Goal: Task Accomplishment & Management: Complete application form

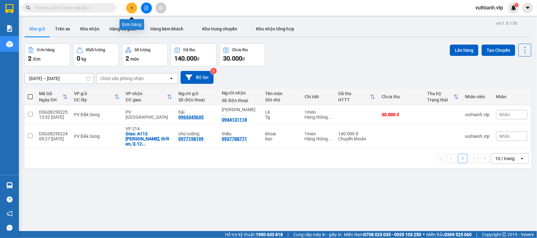
click at [131, 7] on icon "plus" at bounding box center [132, 8] width 4 height 4
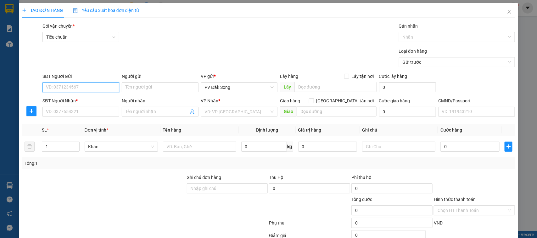
click at [85, 83] on input "SĐT Người Gửi" at bounding box center [80, 87] width 77 height 10
type input "0966028825"
click at [82, 101] on div "0966028825 - liên" at bounding box center [80, 100] width 68 height 7
type input "liên"
type input "0862387040"
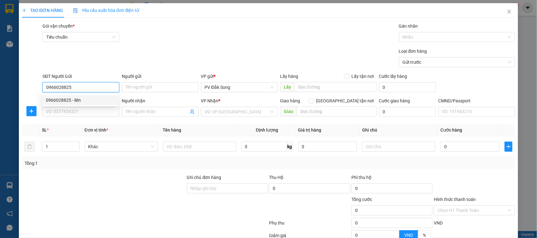
type input "tấn"
type input "0966028825"
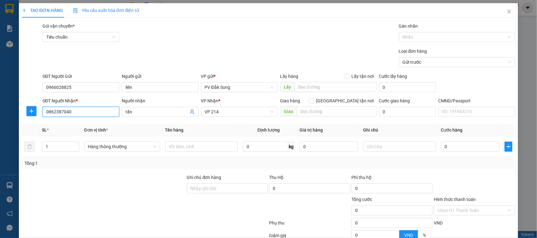
click at [84, 112] on input "0862387040" at bounding box center [80, 112] width 77 height 10
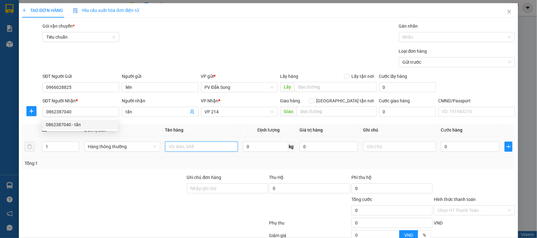
click at [176, 149] on input "text" at bounding box center [201, 147] width 73 height 10
click at [203, 149] on input "text" at bounding box center [201, 147] width 73 height 10
click at [63, 147] on input "1" at bounding box center [60, 146] width 37 height 9
type input "2"
click at [177, 143] on input "text" at bounding box center [201, 147] width 73 height 10
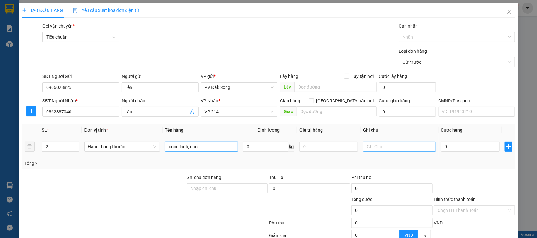
type input "đông lạnh, gạo"
click at [367, 146] on input "text" at bounding box center [399, 147] width 73 height 10
type input "tx,bao"
click at [463, 148] on input "0" at bounding box center [470, 147] width 58 height 10
type input "0"
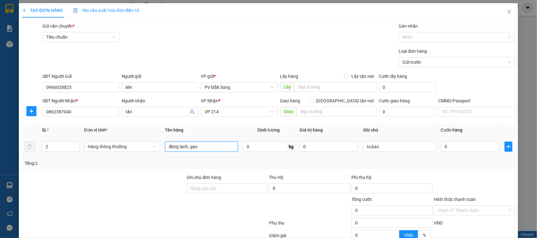
click at [210, 147] on input "đông lạnh, gạo" at bounding box center [201, 147] width 73 height 10
click at [197, 142] on input "đông lạnh, gạo" at bounding box center [201, 147] width 73 height 10
type input "đông lạnh, gạo tc"
click at [448, 146] on input "0" at bounding box center [470, 147] width 58 height 10
type input "008"
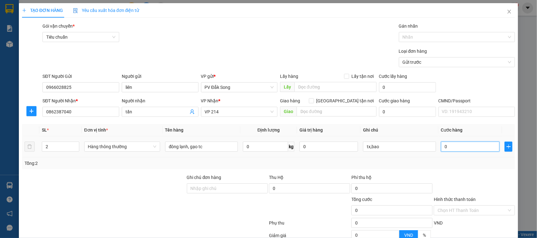
type input "8"
type input "0.080"
type input "80"
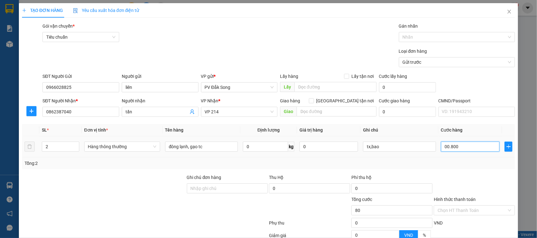
type input "000.800"
type input "800"
type input "0.008.000"
type input "8.000"
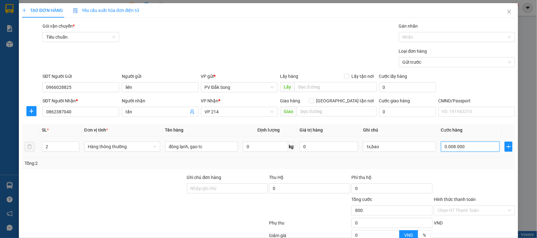
type input "8.000"
type input "000.880.000"
type input "880.000"
type input "000.888.000"
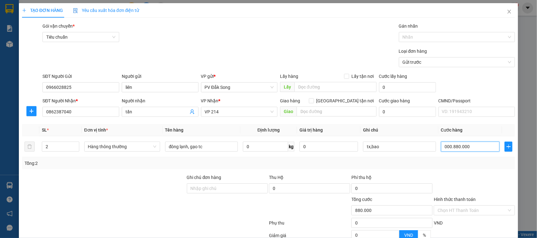
type input "888.000"
type input "0"
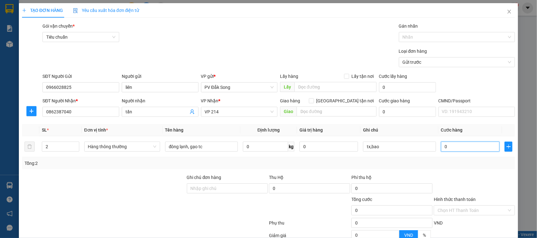
type input "008"
type input "8"
type input "0.080"
type input "80"
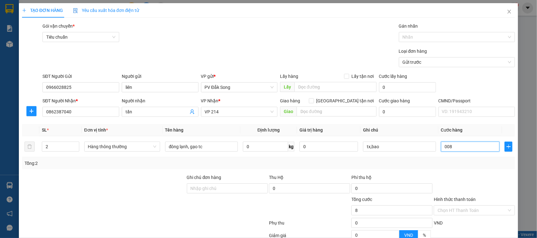
type input "80"
type input "00.800"
type input "800"
type input "0.008.000"
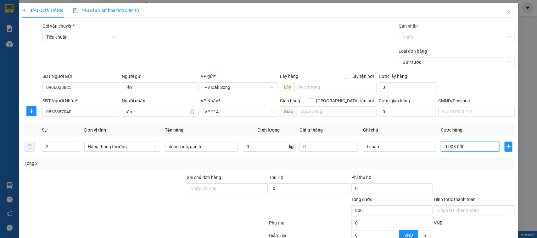
type input "8.000"
type input "000.080.000"
type input "80.000"
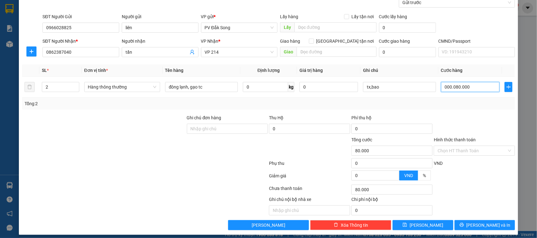
scroll to position [65, 0]
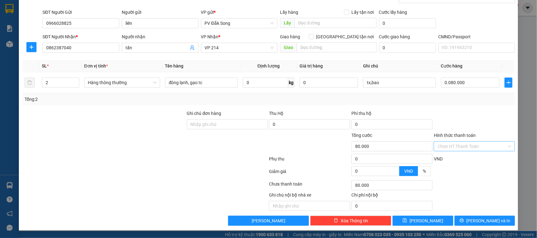
type input "80.000"
click at [466, 146] on input "Hình thức thanh toán" at bounding box center [471, 146] width 69 height 9
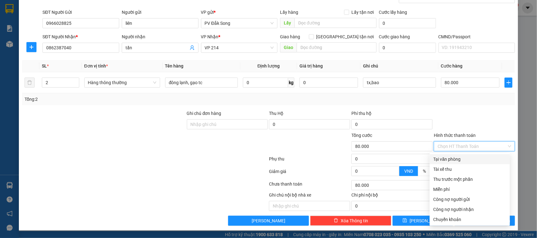
click at [463, 156] on div "Tại văn phòng" at bounding box center [469, 159] width 73 height 7
type input "0"
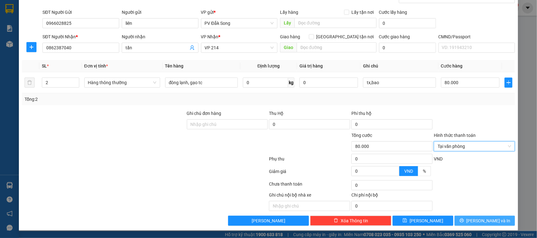
click at [475, 222] on span "[PERSON_NAME] và In" at bounding box center [488, 221] width 44 height 7
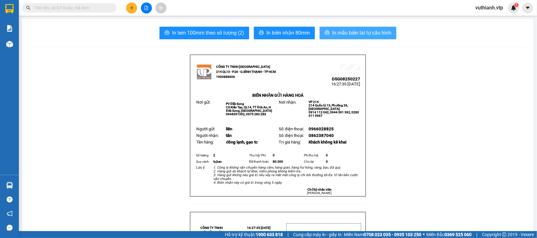
click at [373, 31] on span "In mẫu biên lai tự cấu hình" at bounding box center [361, 33] width 59 height 8
click at [134, 9] on button at bounding box center [131, 8] width 11 height 11
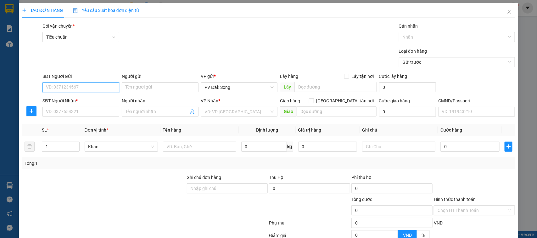
click at [91, 88] on input "SĐT Người Gửi" at bounding box center [80, 87] width 77 height 10
click at [89, 99] on div "0963345635 - hải" at bounding box center [80, 100] width 68 height 7
type input "0963345635"
type input "hải"
type input "0944131118"
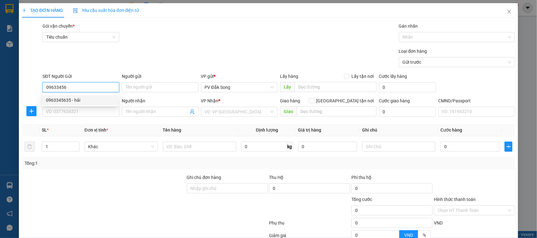
type input "anh [PERSON_NAME]"
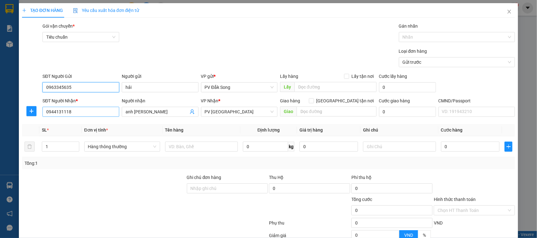
type input "0963345635"
click at [92, 109] on input "0944131118" at bounding box center [80, 112] width 77 height 10
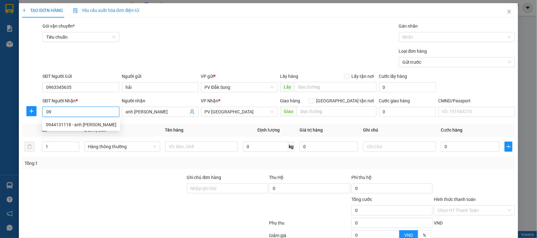
type input "0"
click at [236, 114] on span "PV [GEOGRAPHIC_DATA]" at bounding box center [239, 111] width 69 height 9
type input "0903947668"
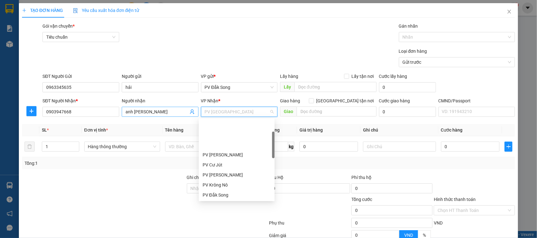
scroll to position [40, 0]
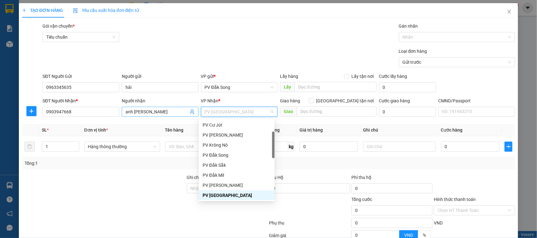
click at [169, 115] on input "anh [PERSON_NAME]" at bounding box center [156, 111] width 63 height 7
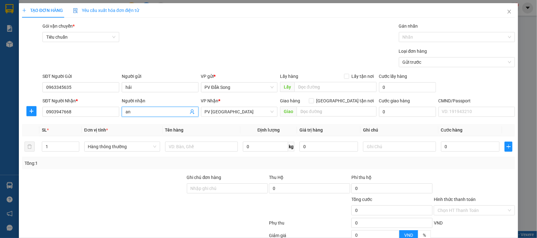
type input "a"
click at [230, 111] on span "PV [GEOGRAPHIC_DATA]" at bounding box center [239, 111] width 69 height 9
type input "a kiệt"
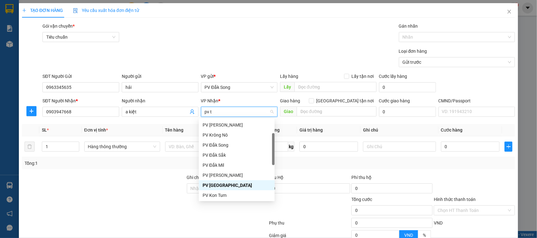
scroll to position [0, 0]
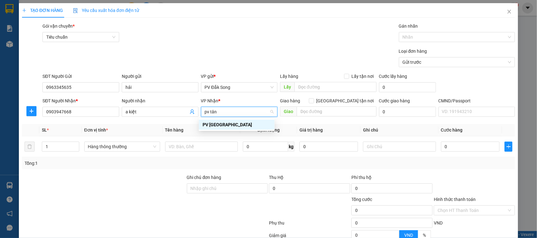
type input "pv tân"
click at [225, 124] on div "PV [GEOGRAPHIC_DATA]" at bounding box center [237, 124] width 68 height 7
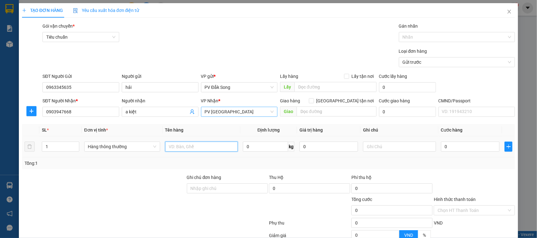
click at [223, 147] on input "text" at bounding box center [201, 147] width 73 height 10
type input "lk"
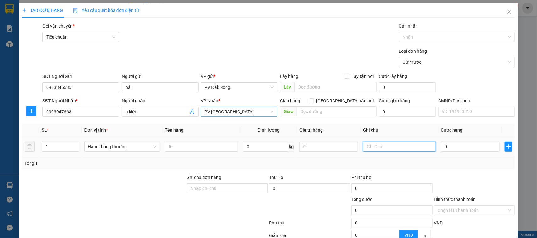
click at [380, 143] on input "text" at bounding box center [399, 147] width 73 height 10
type input "tg"
click at [452, 149] on input "0" at bounding box center [470, 147] width 58 height 10
type input "005"
type input "5"
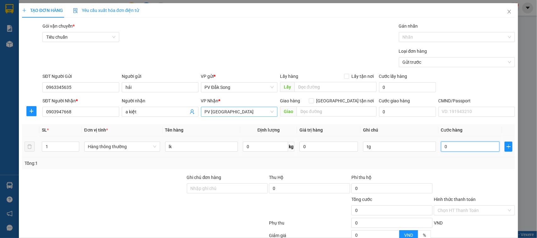
type input "5"
type input "0.050"
type input "50"
type input "00.500"
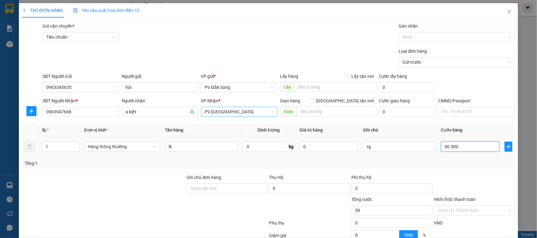
type input "500"
type input "0.005.000"
type input "5.000"
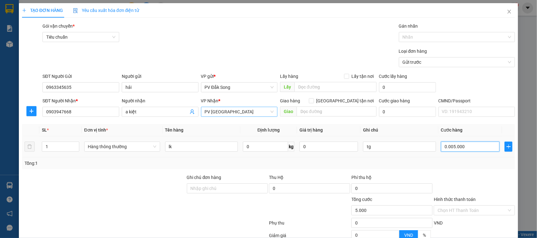
type input "000.050.000"
type input "50.000"
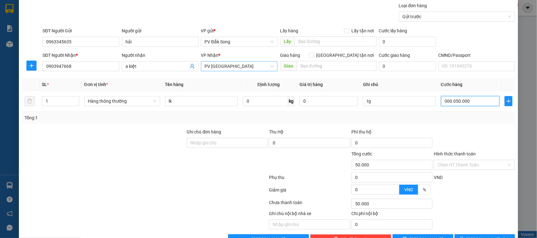
scroll to position [65, 0]
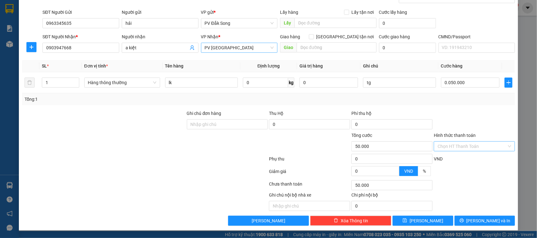
click at [450, 146] on input "Hình thức thanh toán" at bounding box center [471, 146] width 69 height 9
type input "50.000"
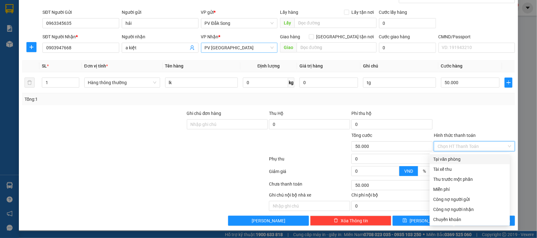
click at [450, 156] on div "Tại văn phòng" at bounding box center [469, 159] width 73 height 7
type input "0"
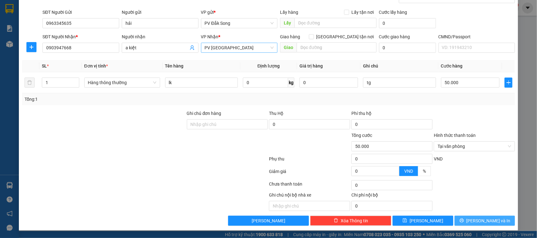
click at [472, 225] on button "[PERSON_NAME] và In" at bounding box center [484, 221] width 60 height 10
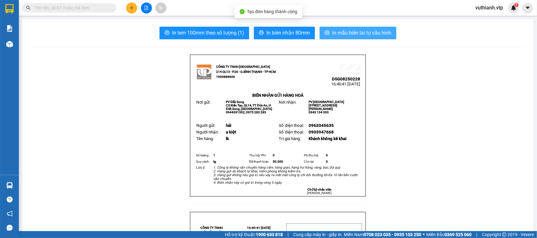
click at [383, 30] on span "In mẫu biên lai tự cấu hình" at bounding box center [361, 33] width 59 height 8
